Goal: Browse casually

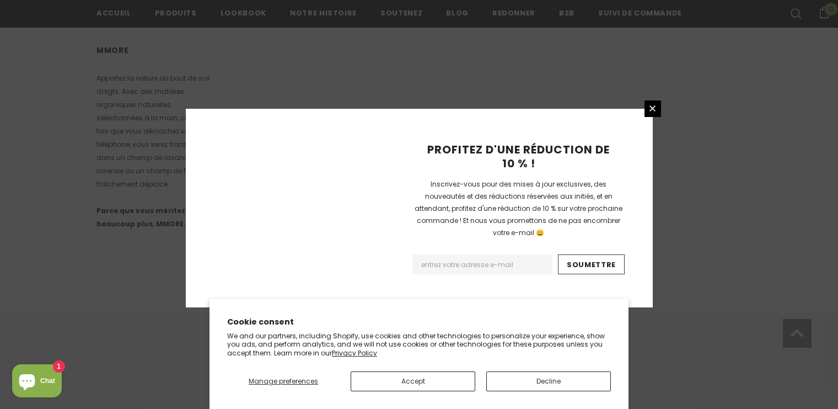
scroll to position [748, 0]
